Goal: Information Seeking & Learning: Check status

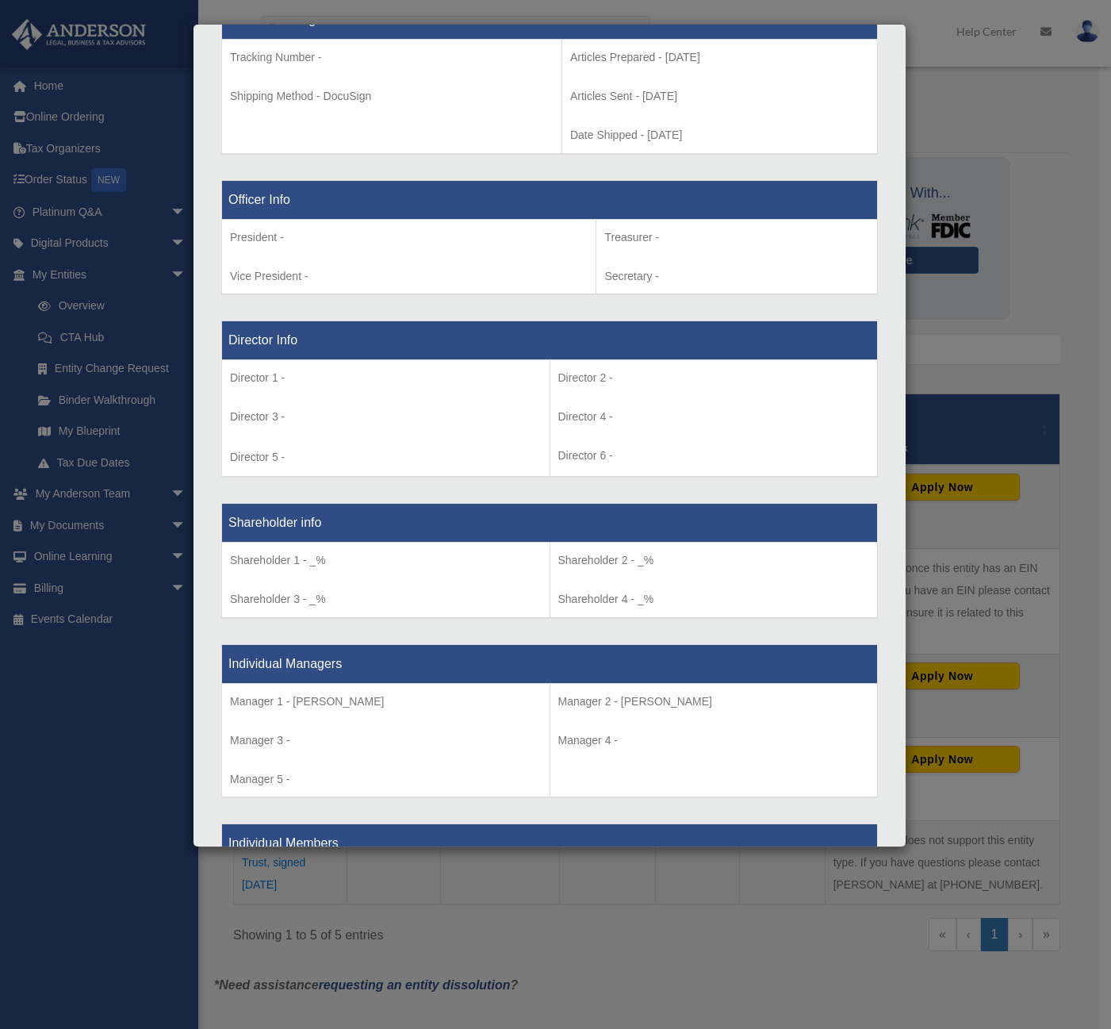
click at [477, 382] on p "Director 1 -" at bounding box center [386, 378] width 312 height 20
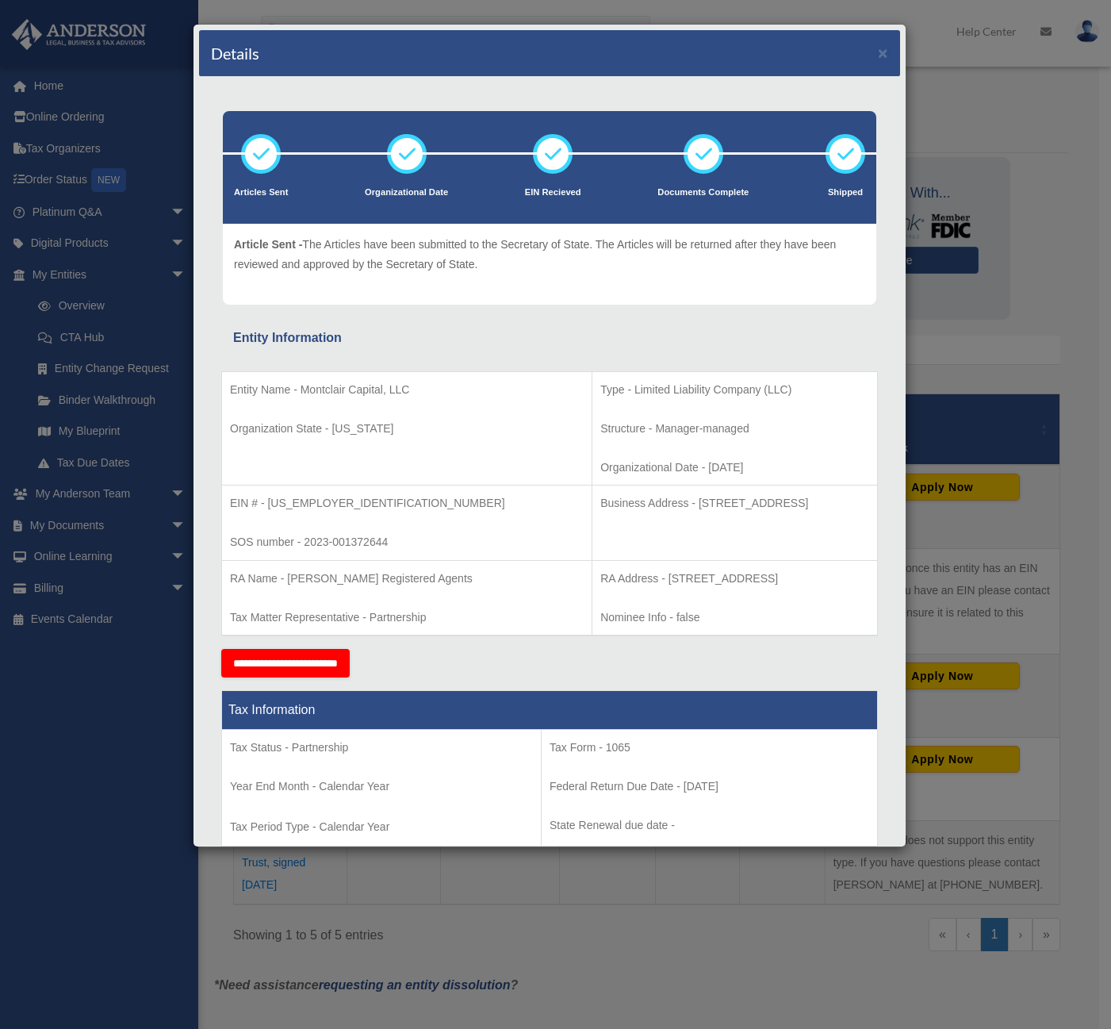
click at [131, 716] on div "Details × Articles Sent Organizational Date" at bounding box center [555, 514] width 1111 height 1029
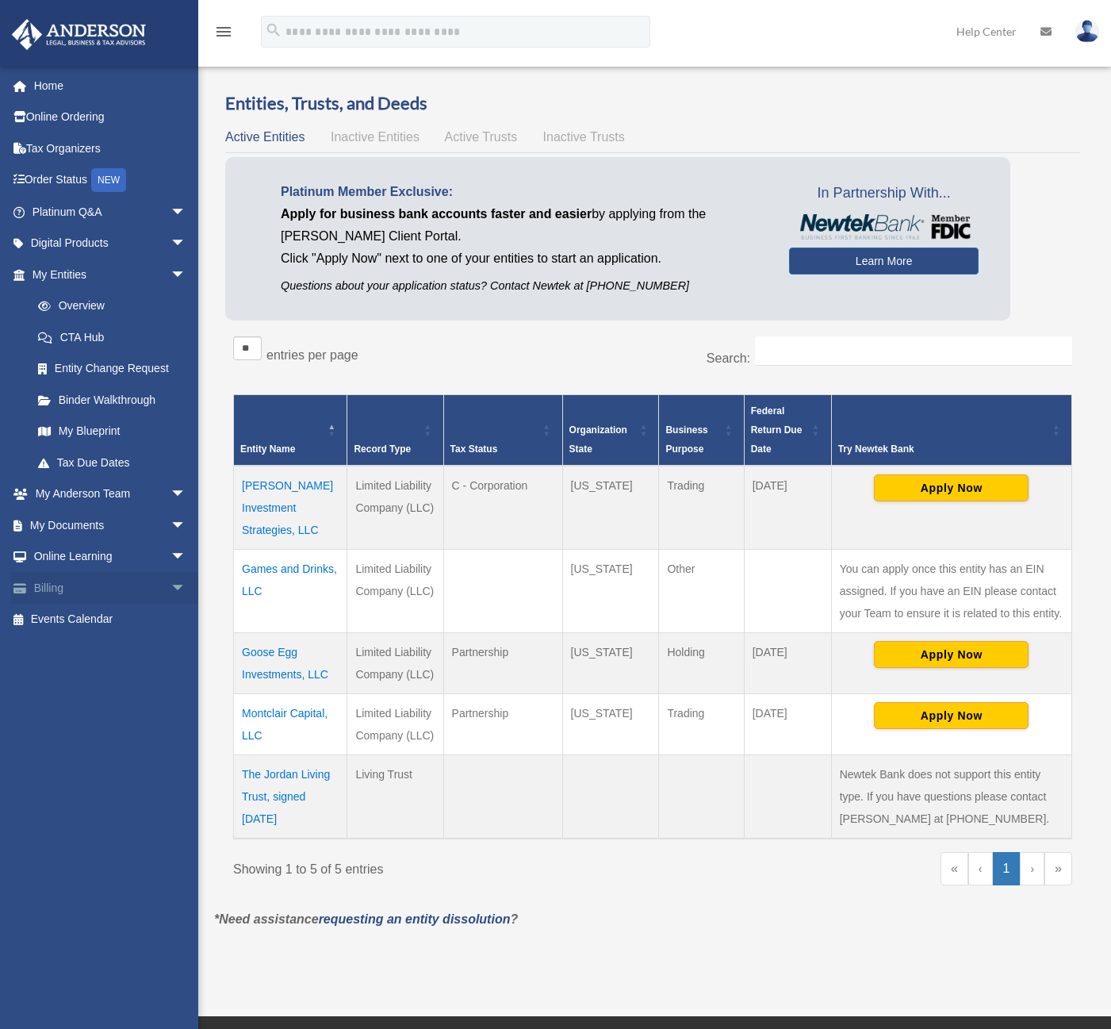
click at [151, 589] on link "Billing arrow_drop_down" at bounding box center [110, 588] width 199 height 32
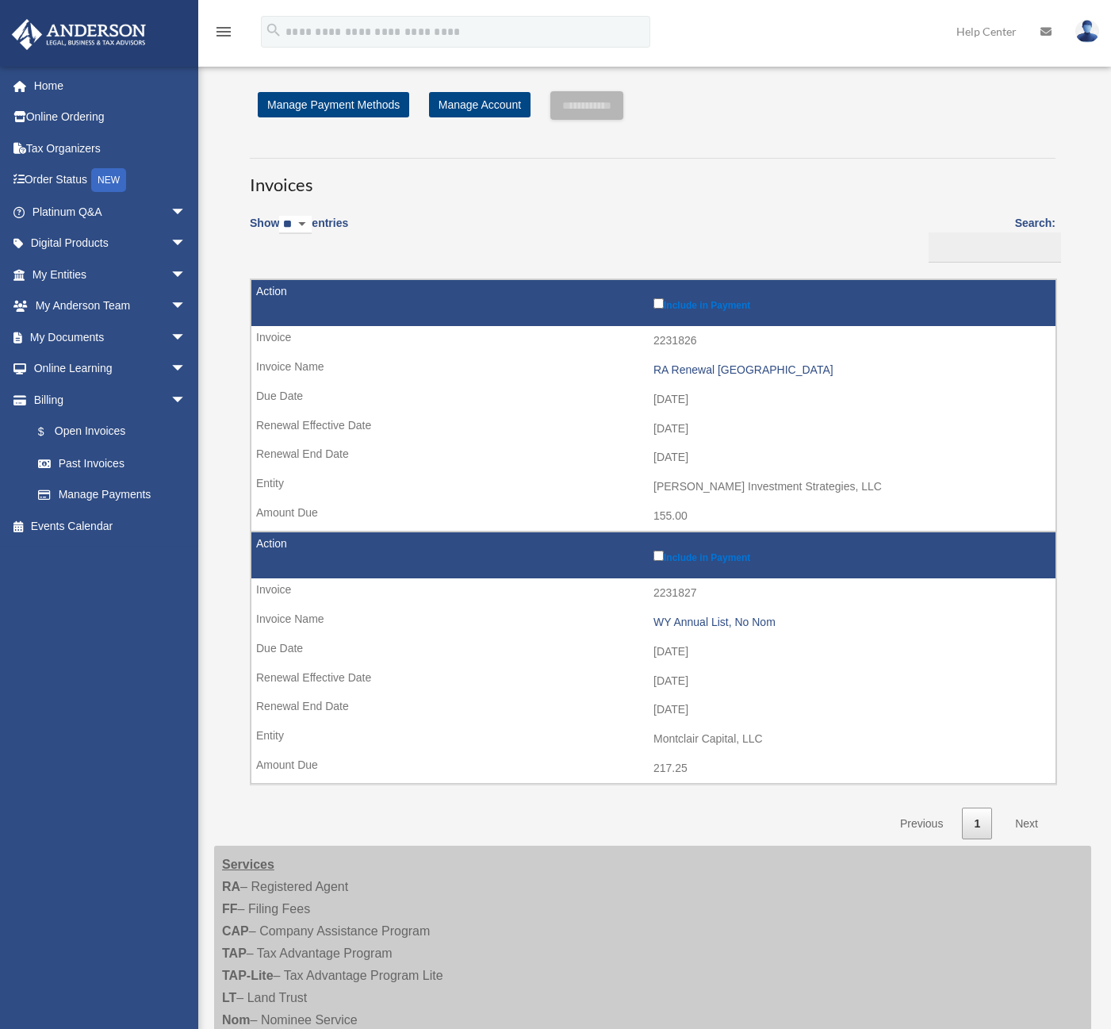
click at [911, 819] on link "Previous" at bounding box center [921, 823] width 67 height 33
click at [1076, 37] on link at bounding box center [1088, 31] width 48 height 70
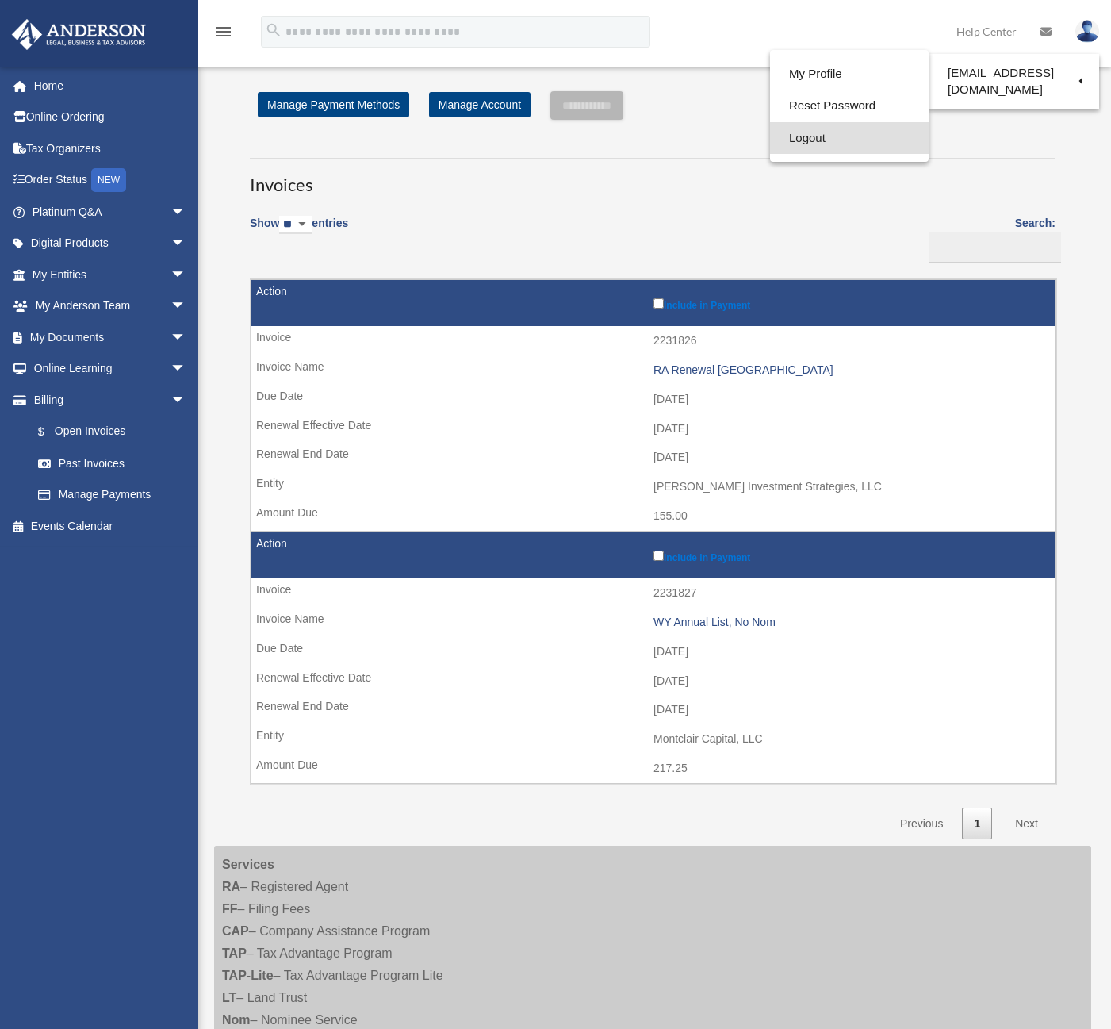
click at [799, 144] on link "Logout" at bounding box center [849, 138] width 159 height 33
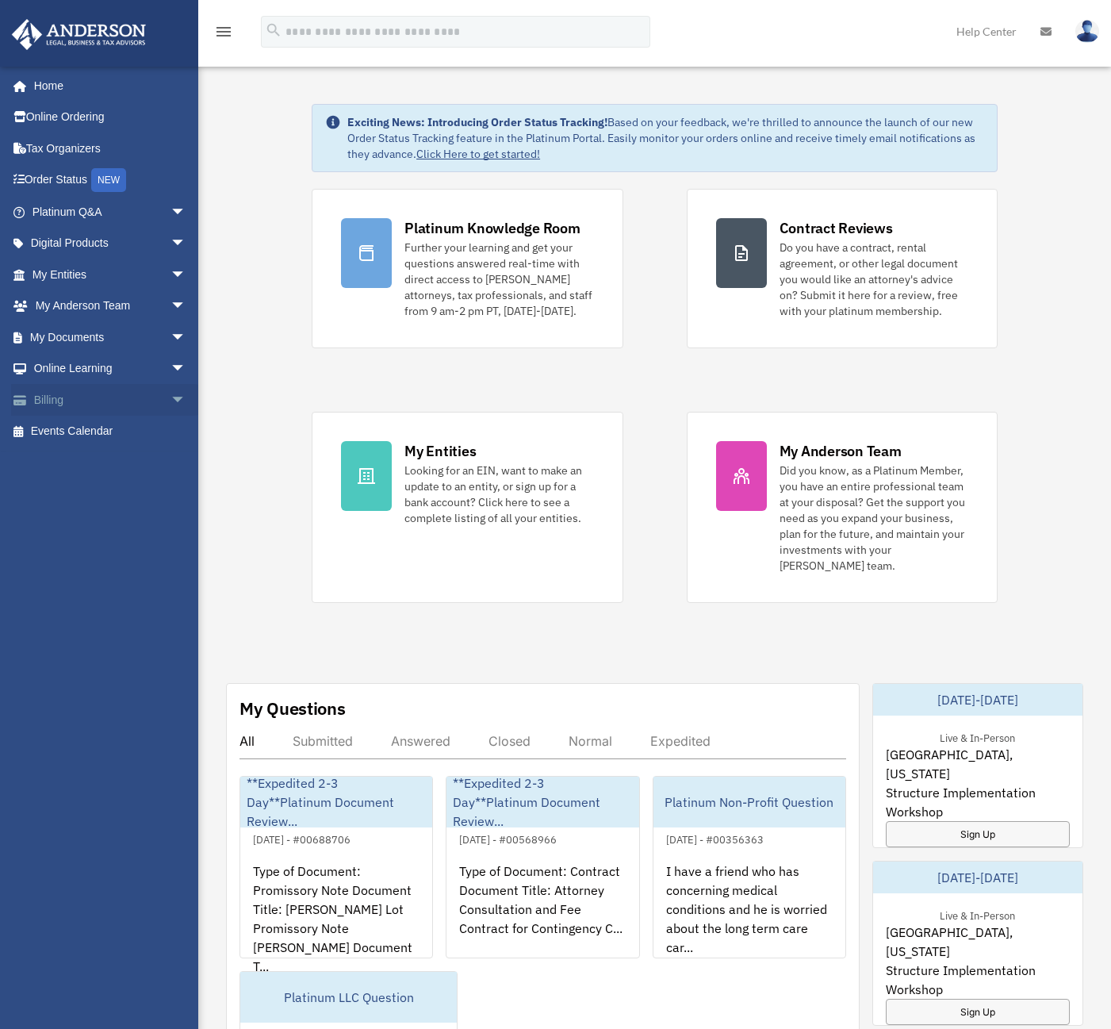
click at [171, 393] on span "arrow_drop_down" at bounding box center [187, 400] width 32 height 33
click at [106, 434] on link "$ Open Invoices" at bounding box center [116, 432] width 188 height 33
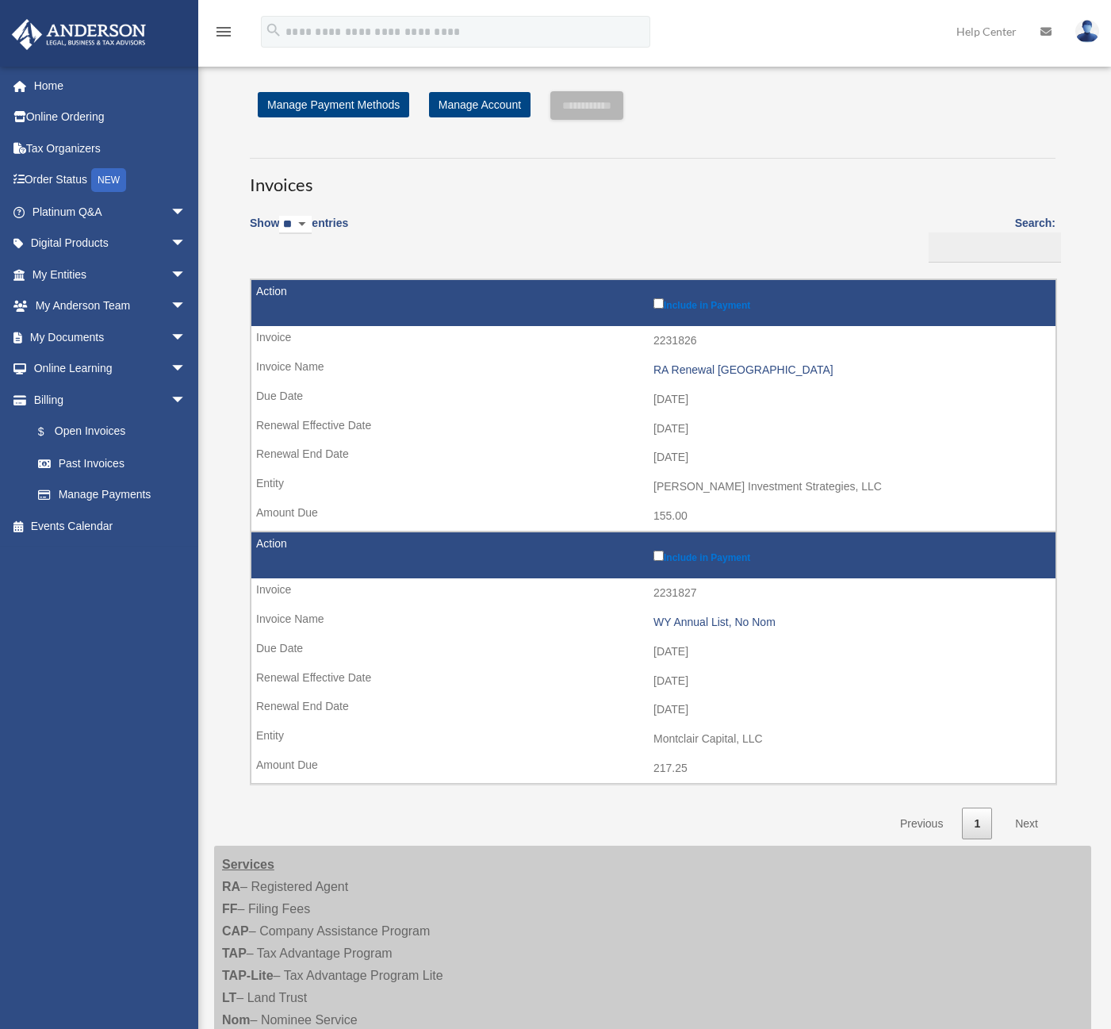
drag, startPoint x: 645, startPoint y: 656, endPoint x: 730, endPoint y: 654, distance: 84.9
click at [730, 654] on td "[DATE]" at bounding box center [653, 652] width 804 height 30
click at [602, 443] on td "2026-11-30" at bounding box center [653, 458] width 804 height 30
drag, startPoint x: 697, startPoint y: 398, endPoint x: 740, endPoint y: 401, distance: 42.9
click at [740, 401] on td "2025-11-10" at bounding box center [653, 400] width 804 height 30
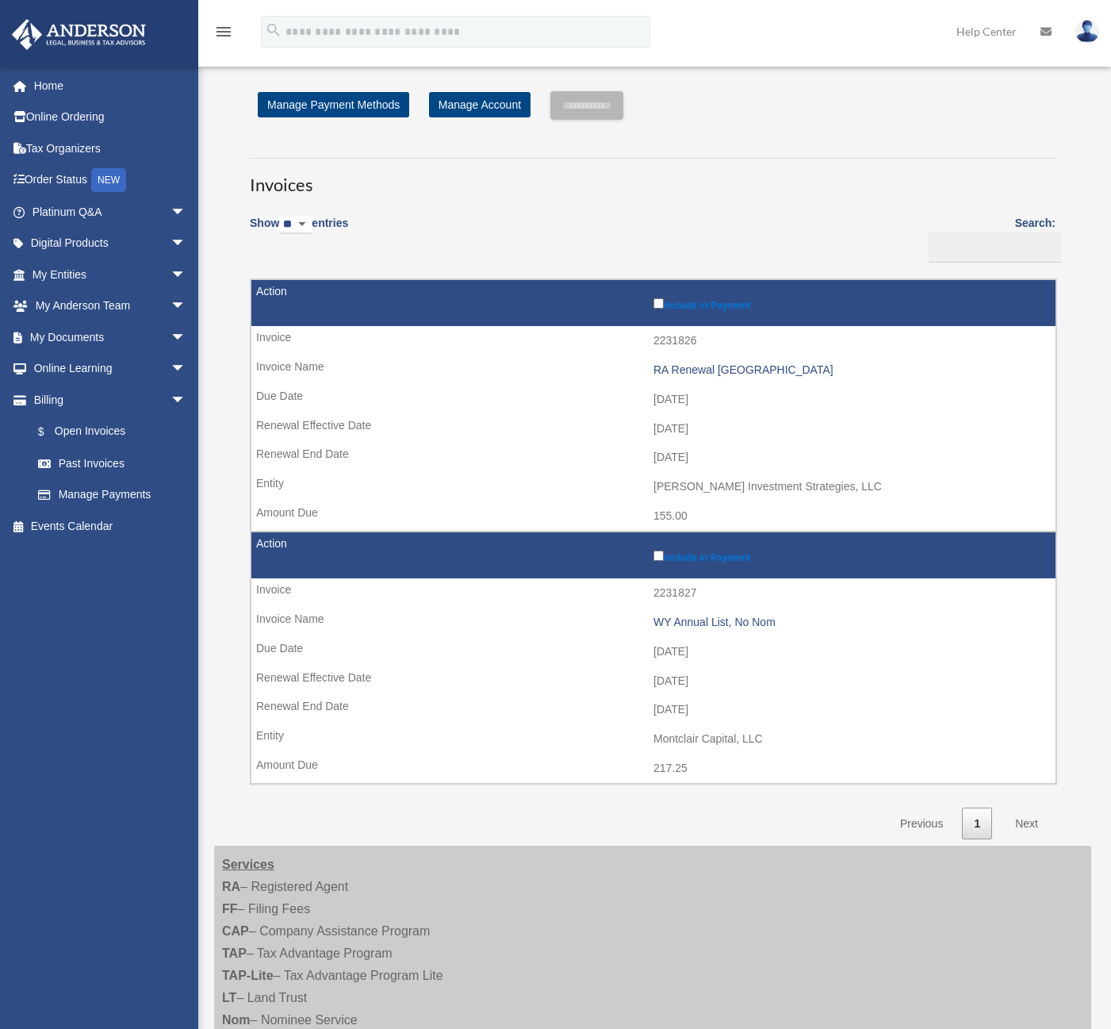
click at [773, 409] on td "2025-11-10" at bounding box center [653, 400] width 804 height 30
click at [90, 451] on link "Past Invoices" at bounding box center [116, 463] width 188 height 32
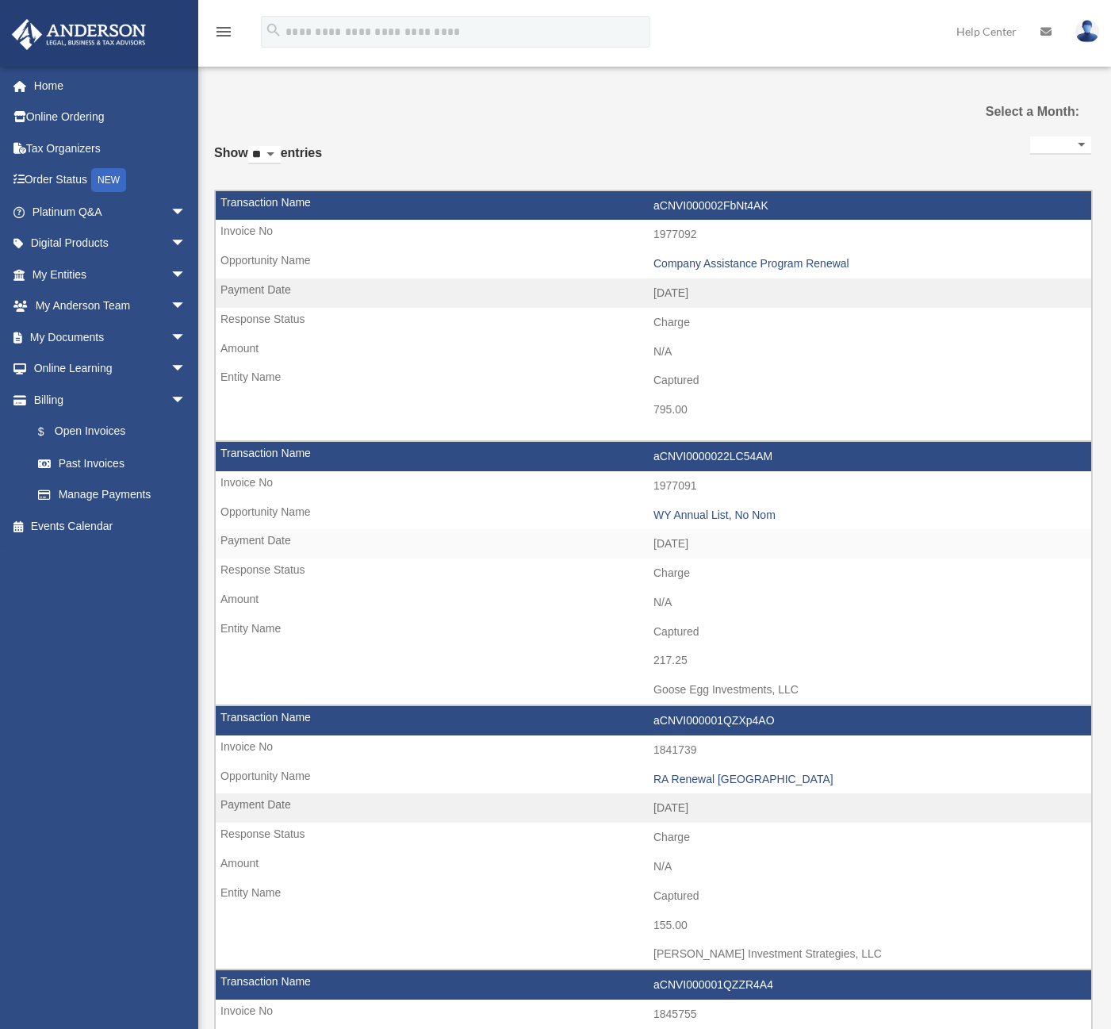
select select
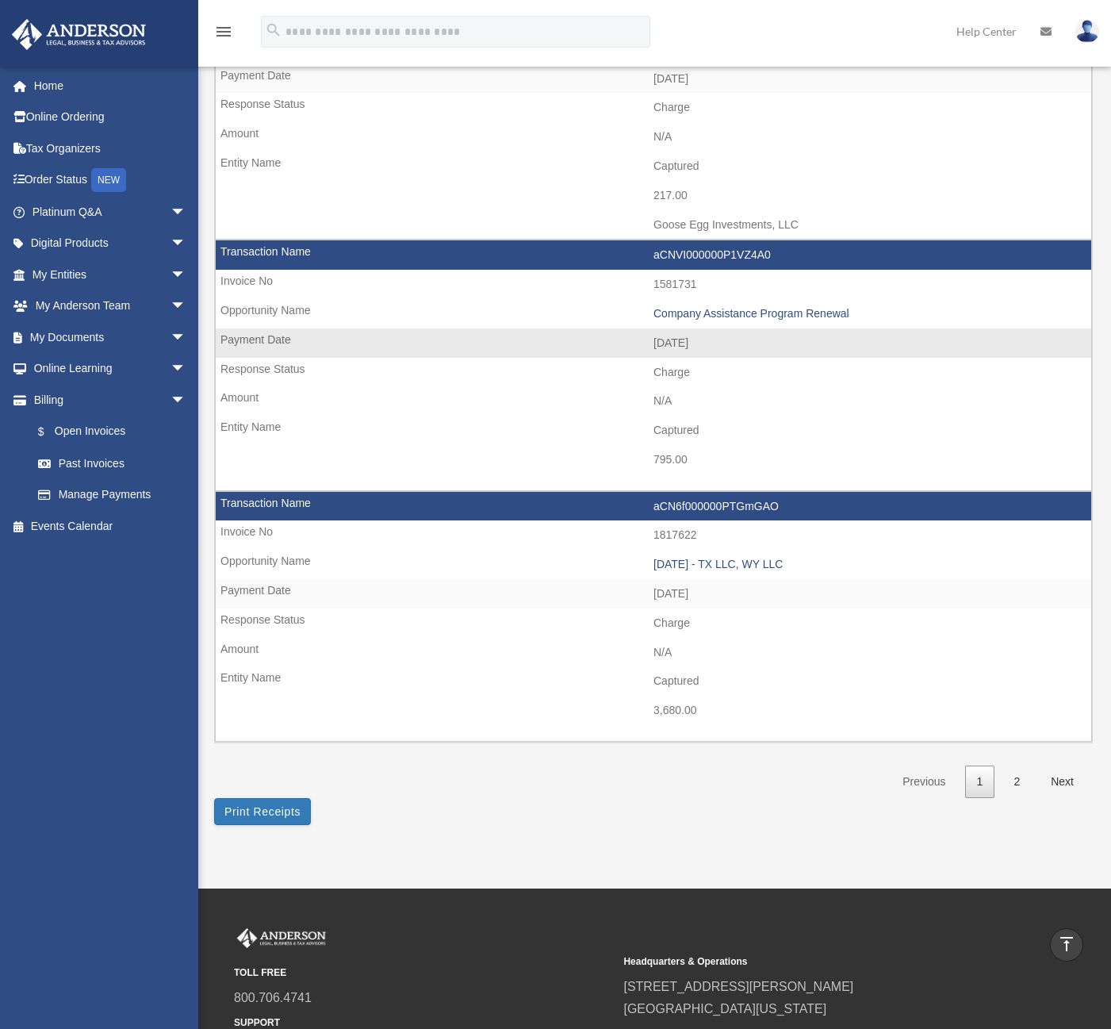
scroll to position [2062, 0]
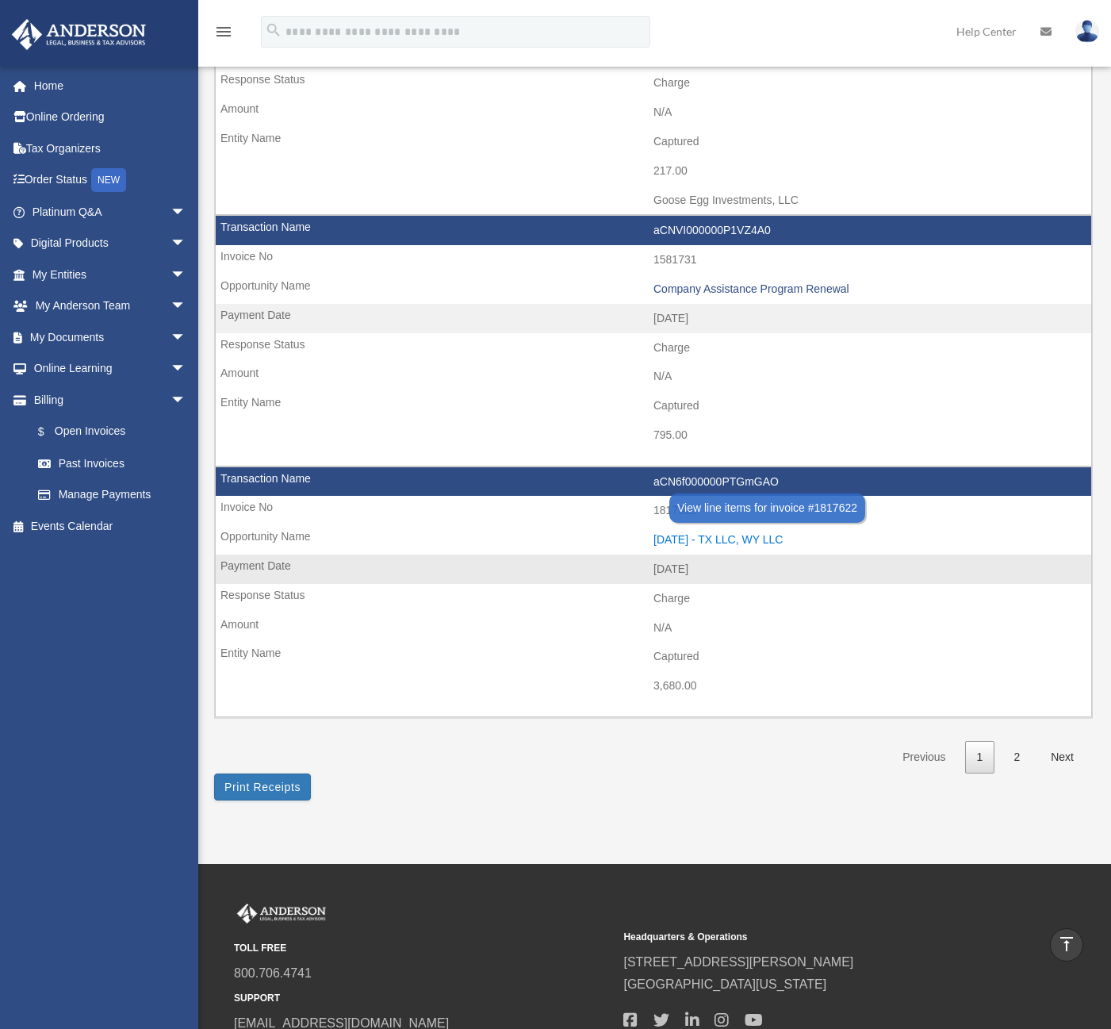
click at [724, 536] on div "[DATE] - TX LLC, WY LLC" at bounding box center [869, 539] width 430 height 13
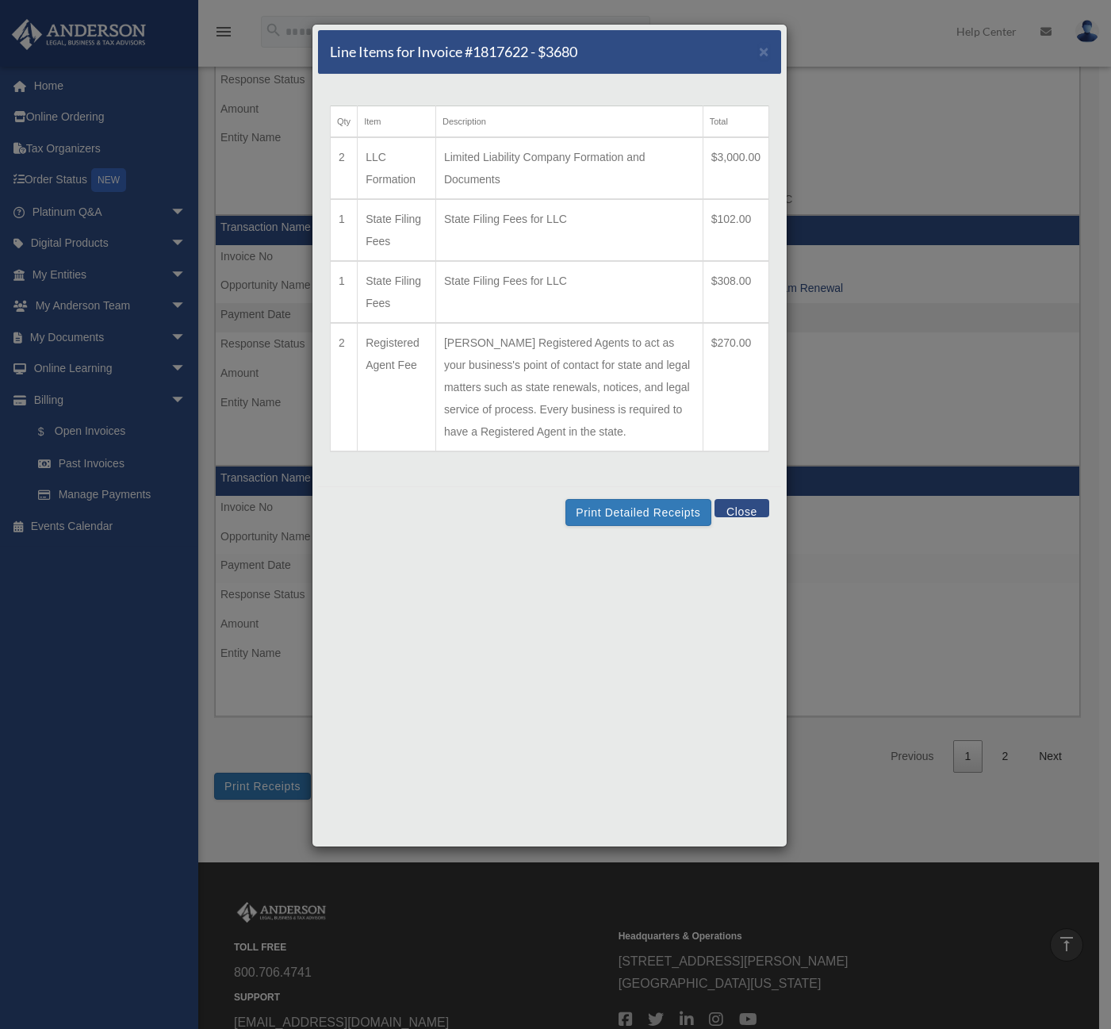
click at [911, 609] on div "Line Items for Invoice #1817622 - $3680 × Qty Item Description Total 2 LLC Form…" at bounding box center [555, 514] width 1111 height 1029
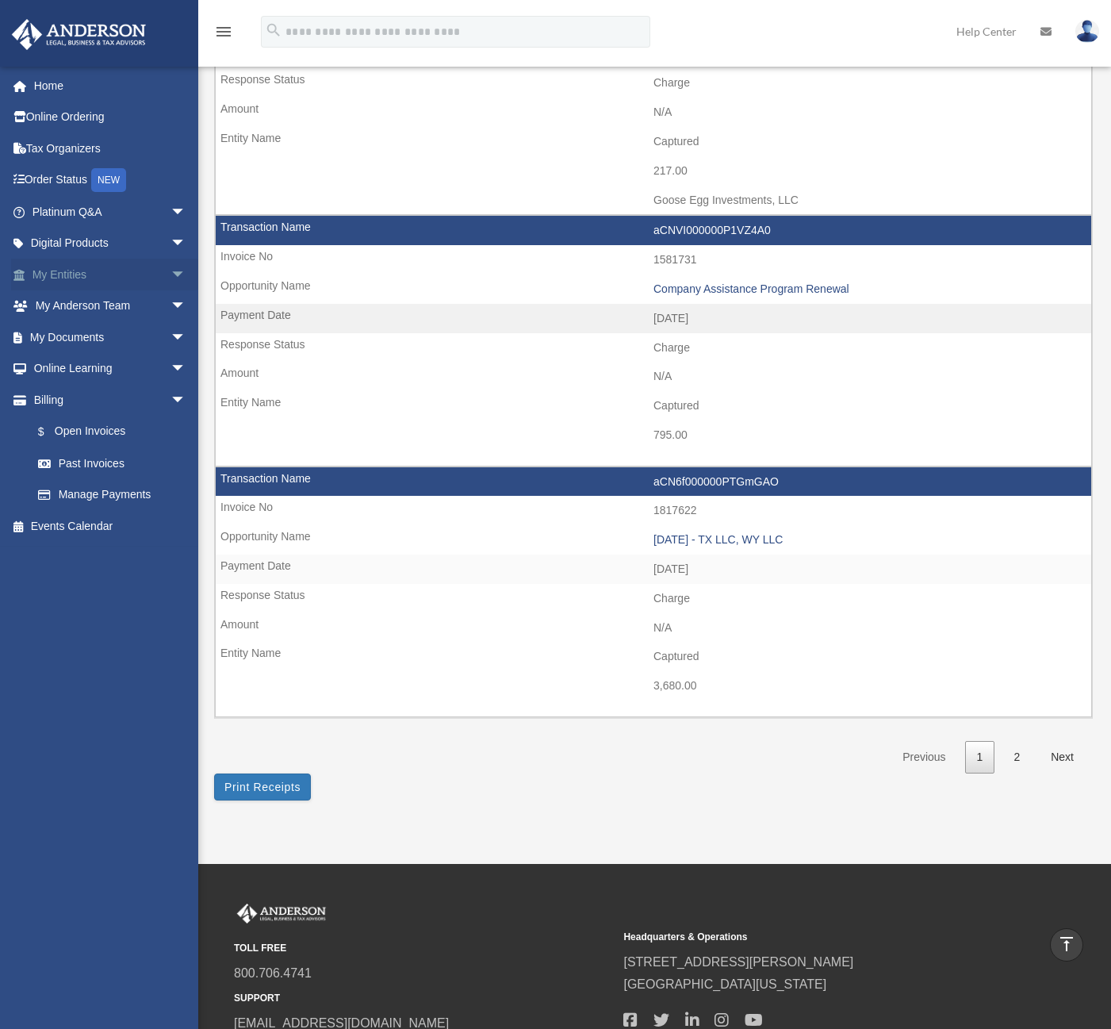
click at [174, 273] on span "arrow_drop_down" at bounding box center [187, 275] width 32 height 33
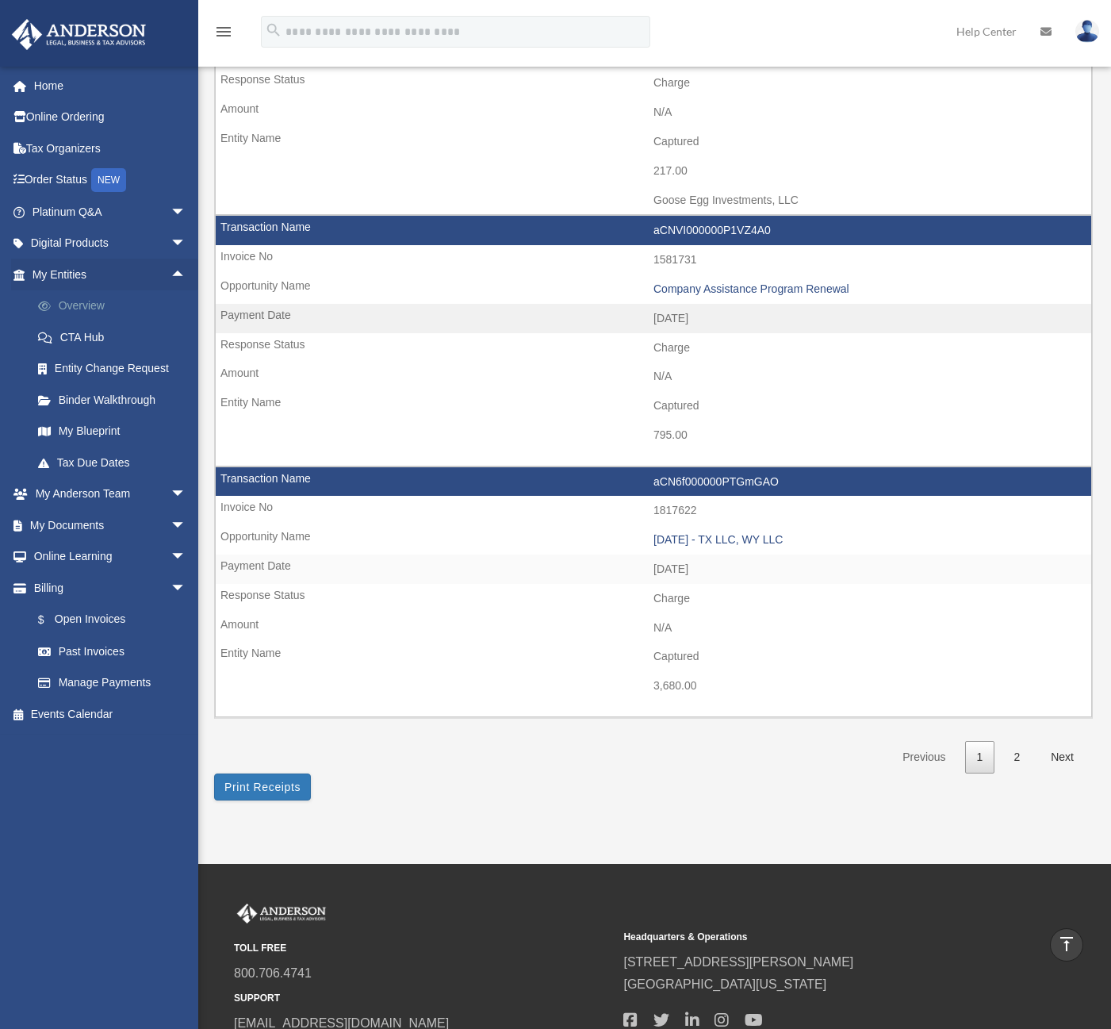
click at [109, 303] on link "Overview" at bounding box center [116, 306] width 188 height 32
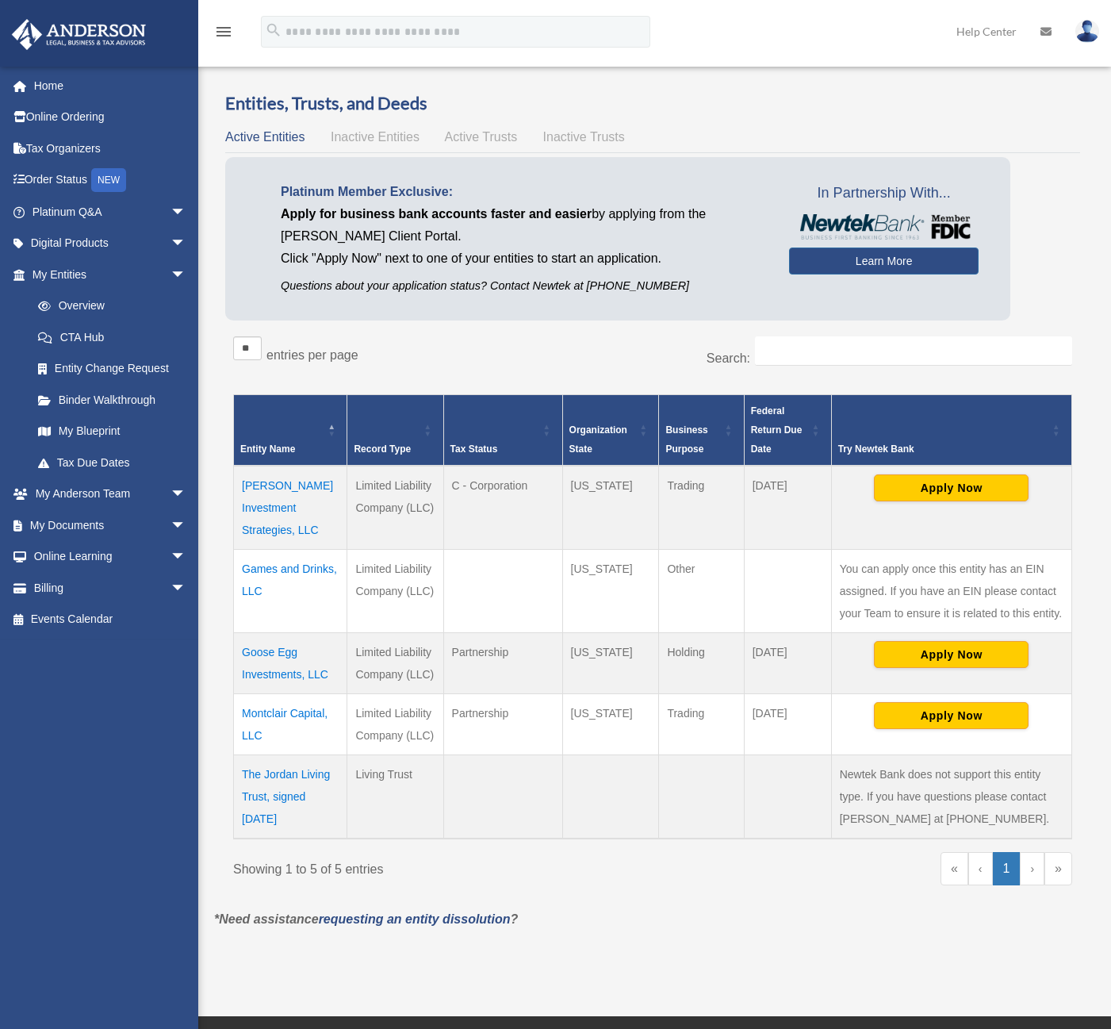
click at [259, 504] on td "[PERSON_NAME] Investment Strategies, LLC" at bounding box center [290, 508] width 113 height 84
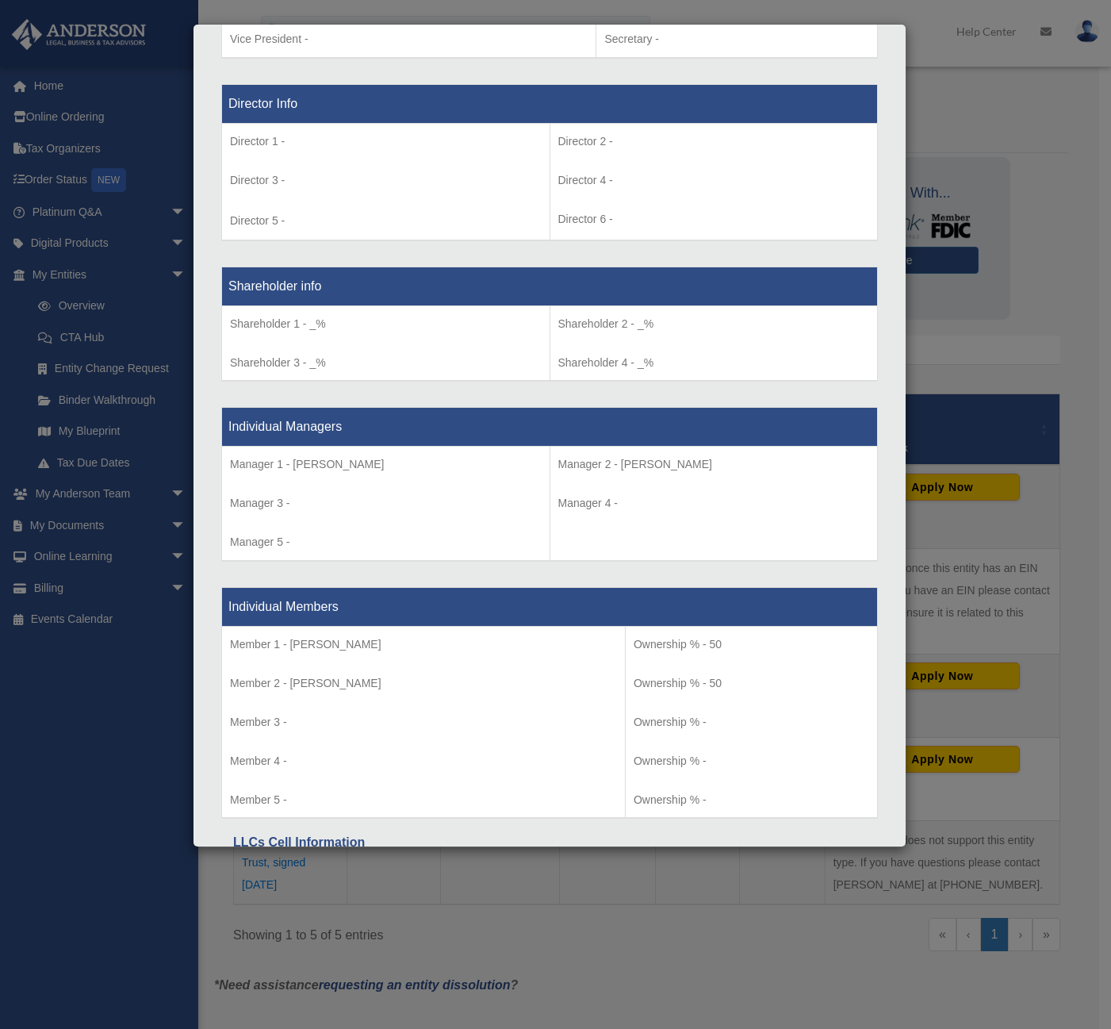
scroll to position [1190, 0]
